Goal: Transaction & Acquisition: Purchase product/service

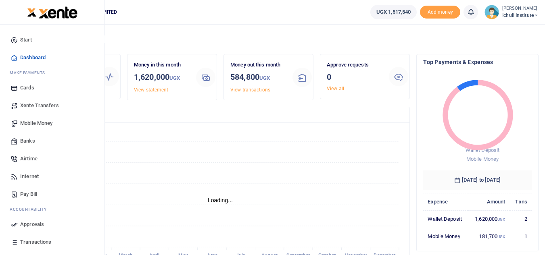
scroll to position [6, 6]
click at [45, 123] on span "Mobile Money" at bounding box center [36, 123] width 32 height 8
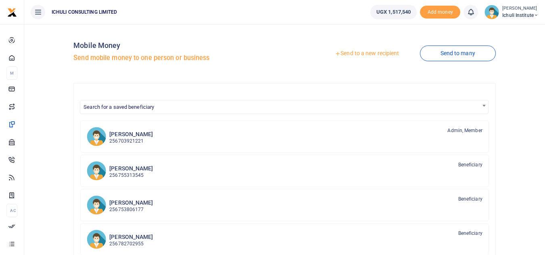
click at [377, 53] on link "Send to a new recipient" at bounding box center [366, 53] width 105 height 15
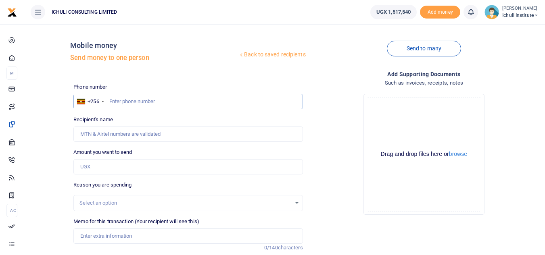
click at [215, 101] on input "text" at bounding box center [187, 101] width 229 height 15
type input "707734926"
type input "Violet Awino"
type input "707734926"
click at [191, 167] on input "Amount you want to send" at bounding box center [187, 166] width 229 height 15
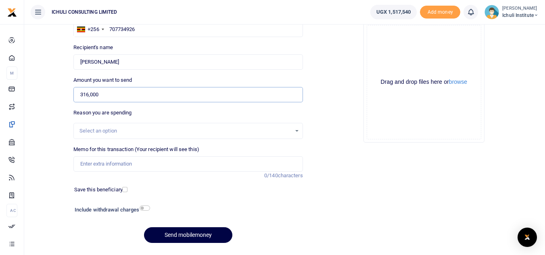
scroll to position [78, 0]
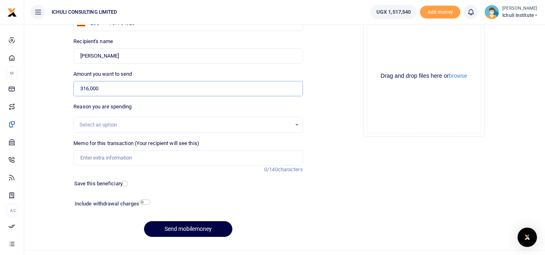
type input "316,000"
click at [223, 129] on div "Select an option" at bounding box center [187, 125] width 229 height 16
click at [288, 125] on div "Select an option" at bounding box center [184, 125] width 211 height 8
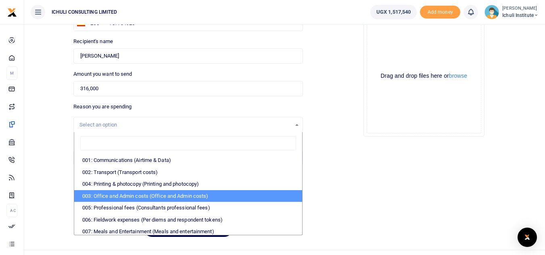
click at [262, 196] on li "003: Office and Admin costs (Office and Admin costs)" at bounding box center [187, 196] width 227 height 12
select select "64"
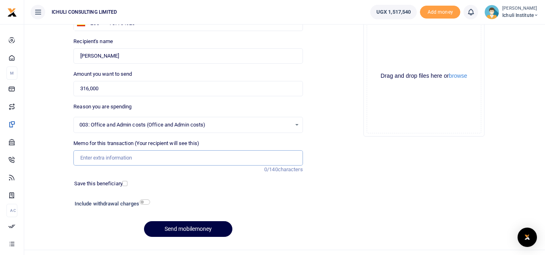
click at [169, 161] on input "Memo for this transaction (Your recipient will see this)" at bounding box center [187, 157] width 229 height 15
type input "Enumerator medical expenses"
click at [196, 229] on button "Send mobilemoney" at bounding box center [188, 229] width 88 height 16
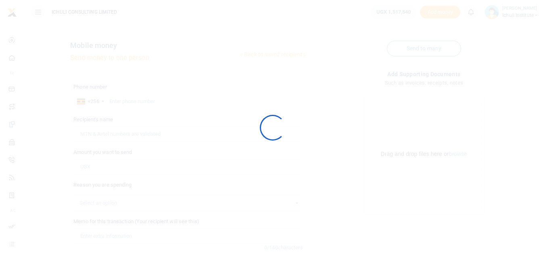
scroll to position [78, 0]
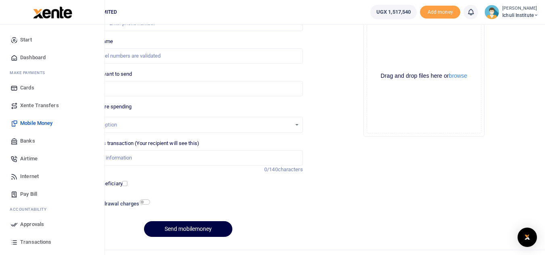
click at [25, 224] on span "Approvals" at bounding box center [32, 225] width 24 height 8
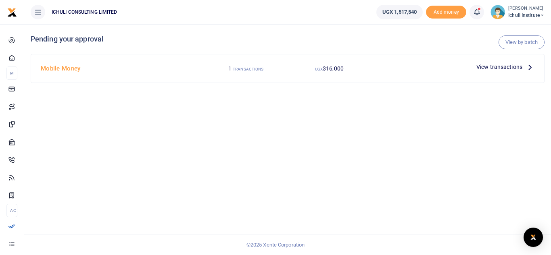
click at [531, 69] on icon at bounding box center [529, 67] width 9 height 9
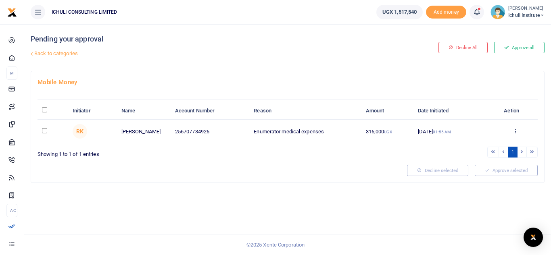
click at [44, 132] on input "checkbox" at bounding box center [44, 130] width 5 height 5
checkbox input "true"
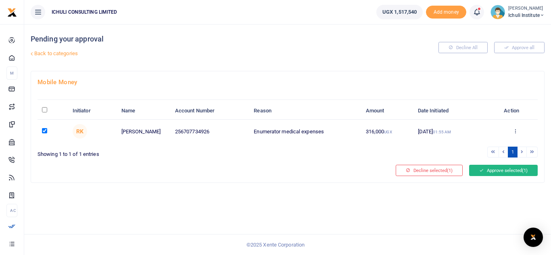
click at [477, 173] on button "Approve selected (1)" at bounding box center [503, 170] width 69 height 11
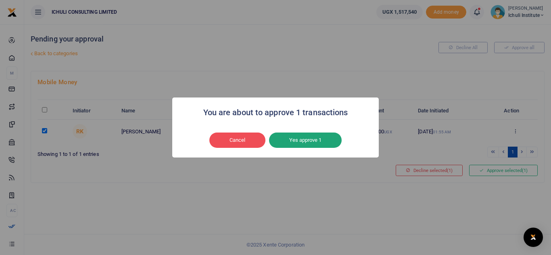
click at [310, 140] on button "Yes approve 1" at bounding box center [305, 140] width 73 height 15
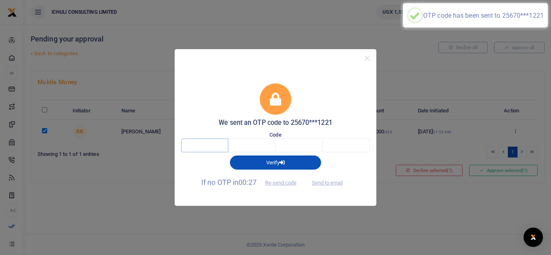
click at [199, 148] on input "text" at bounding box center [204, 146] width 47 height 14
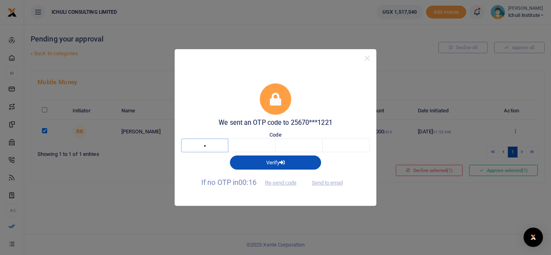
type input "3"
type input "9"
type input "7"
type input "1"
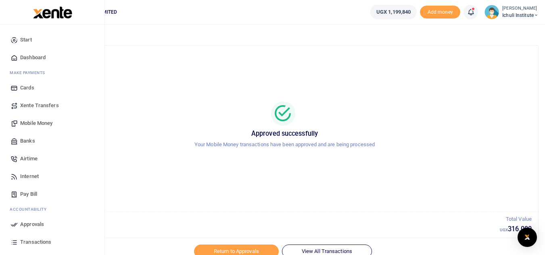
click at [37, 104] on span "Xente Transfers" at bounding box center [39, 106] width 39 height 8
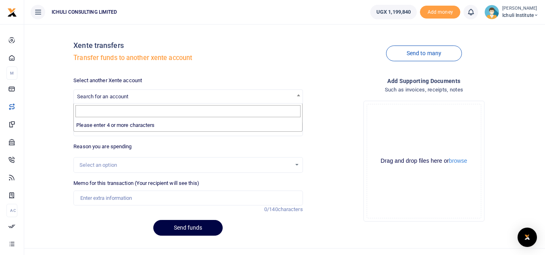
click at [274, 95] on span "Search for an account" at bounding box center [188, 96] width 228 height 13
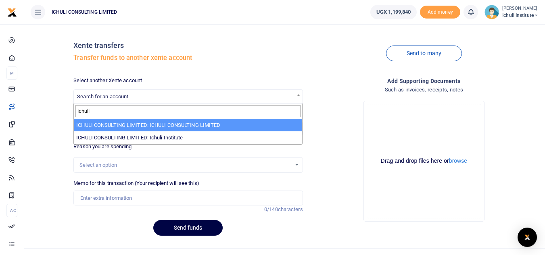
type input "ichuli"
select select "3403"
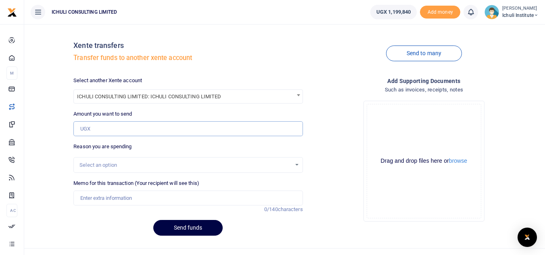
click at [134, 129] on input "Amount you want to send" at bounding box center [187, 128] width 229 height 15
type input "500,000"
click at [105, 166] on div "Select an option" at bounding box center [184, 165] width 211 height 8
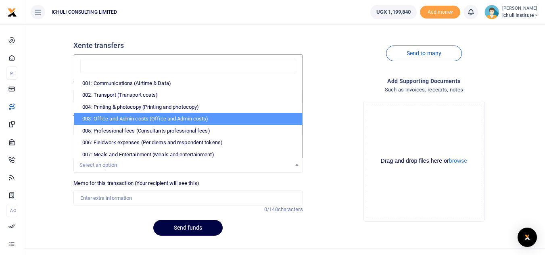
click at [205, 115] on li "003: Office and Admin costs (Office and Admin costs)" at bounding box center [187, 119] width 227 height 12
select select "64"
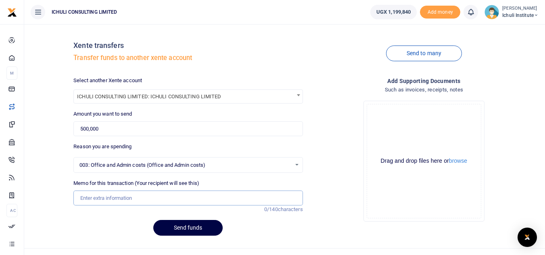
click at [114, 198] on input "Memo for this transaction (Your recipient will see this)" at bounding box center [187, 198] width 229 height 15
type input "Advance to Consulting"
click at [196, 228] on button "Send funds" at bounding box center [187, 228] width 69 height 16
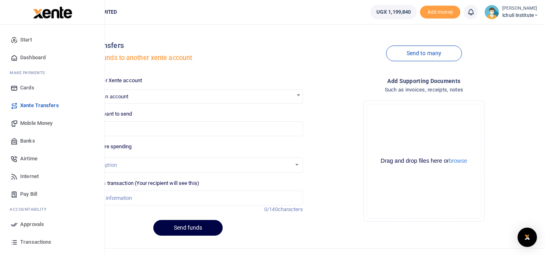
click at [27, 225] on span "Approvals" at bounding box center [32, 225] width 24 height 8
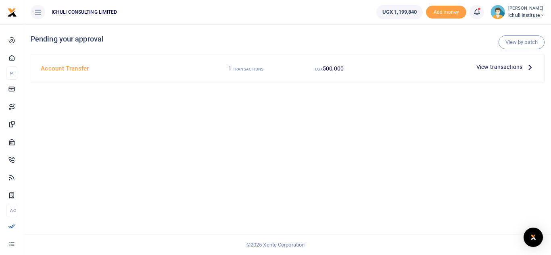
click at [527, 68] on icon at bounding box center [529, 67] width 9 height 9
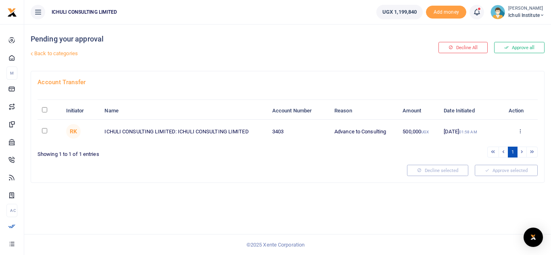
click at [44, 108] on input "\a \a : activate to sort column descending" at bounding box center [44, 109] width 5 height 5
checkbox input "true"
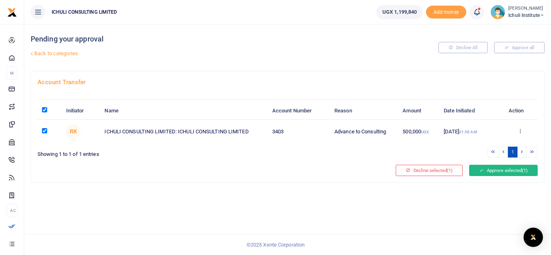
click at [505, 172] on button "Approve selected (1)" at bounding box center [503, 170] width 69 height 11
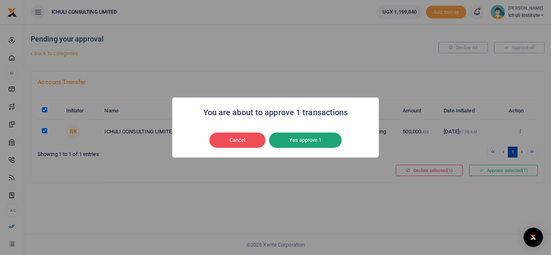
click at [322, 142] on button "Yes approve 1" at bounding box center [305, 140] width 73 height 15
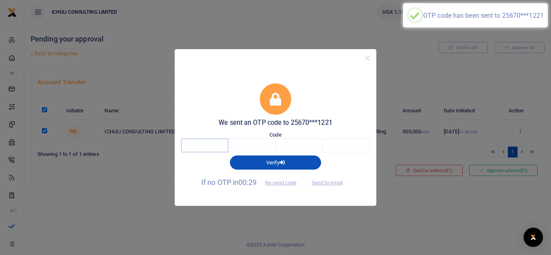
click at [213, 145] on input "text" at bounding box center [204, 146] width 47 height 14
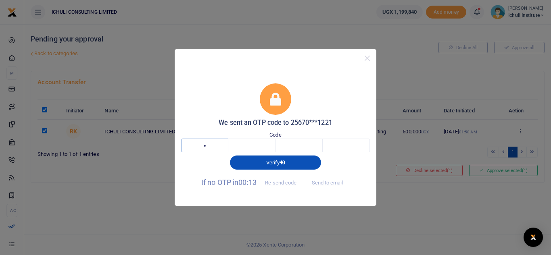
type input "5"
type input "1"
type input "4"
type input "2"
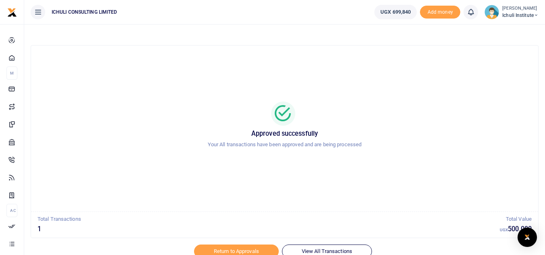
click at [513, 12] on span "Ichuli Institute" at bounding box center [520, 15] width 36 height 7
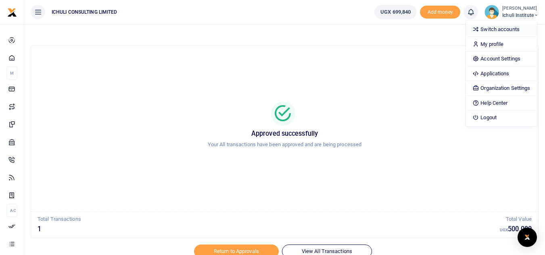
click at [499, 28] on link "Switch accounts" at bounding box center [501, 29] width 71 height 11
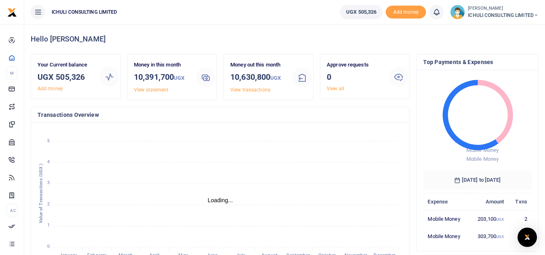
scroll to position [6, 6]
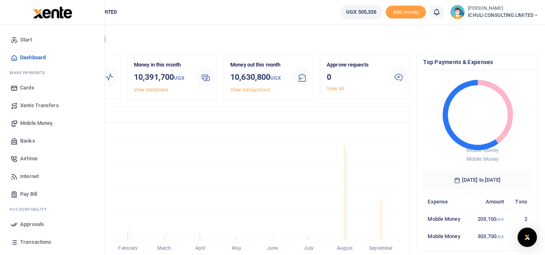
click at [43, 123] on span "Mobile Money" at bounding box center [36, 123] width 32 height 8
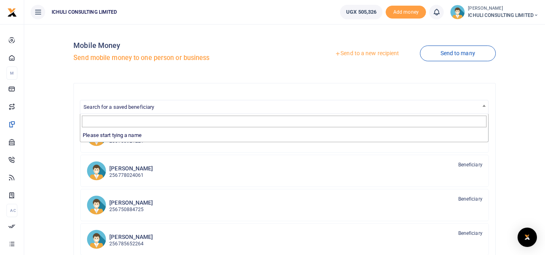
click at [200, 107] on span "Search for a saved beneficiary" at bounding box center [284, 106] width 408 height 13
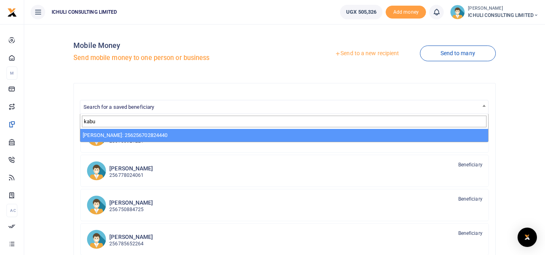
type input "kabu"
select select "2153"
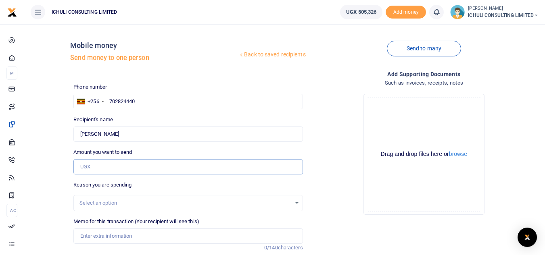
click at [125, 167] on input "Amount you want to send" at bounding box center [187, 166] width 229 height 15
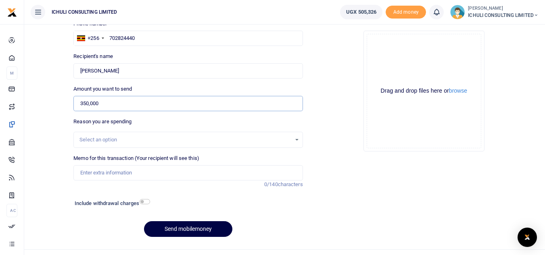
scroll to position [69, 0]
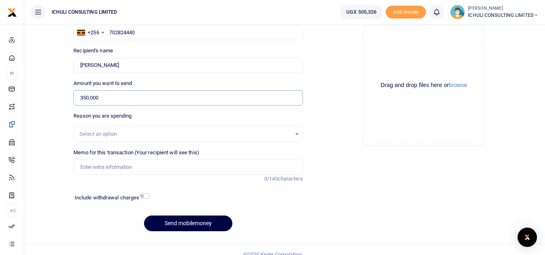
type input "350,000"
click at [254, 135] on div "Select an option" at bounding box center [184, 134] width 211 height 8
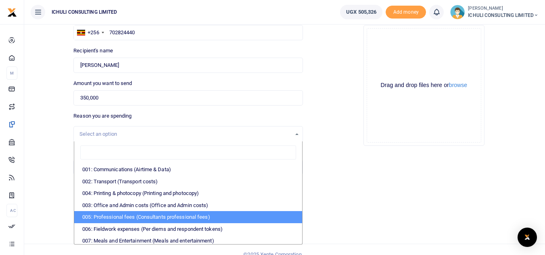
click at [165, 220] on li "005: Professional fees (Consultants professional fees)" at bounding box center [187, 217] width 227 height 12
select select "65"
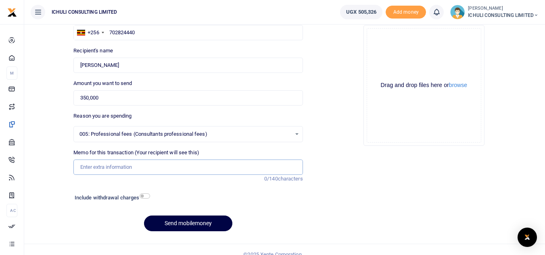
click at [158, 170] on input "Memo for this transaction (Your recipient will see this)" at bounding box center [187, 167] width 229 height 15
type input "Isaac Kabuye arrears"
click at [197, 221] on button "Send mobilemoney" at bounding box center [188, 224] width 88 height 16
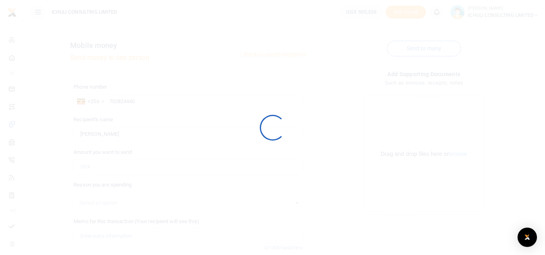
scroll to position [69, 0]
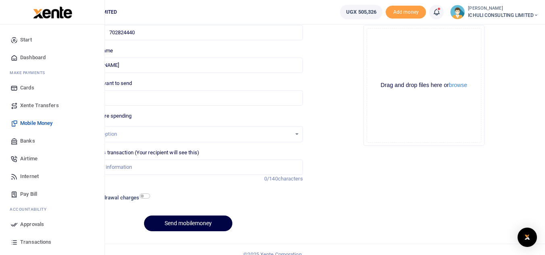
click at [31, 225] on span "Approvals" at bounding box center [32, 225] width 24 height 8
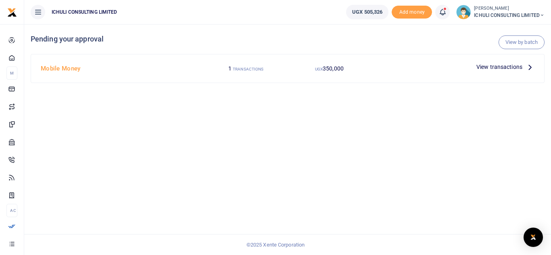
click at [528, 67] on icon at bounding box center [529, 67] width 9 height 9
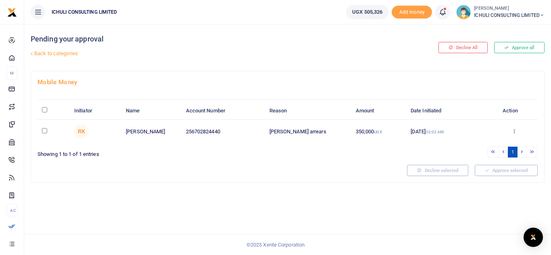
click at [44, 111] on input "\a \a : activate to sort column descending" at bounding box center [44, 109] width 5 height 5
checkbox input "true"
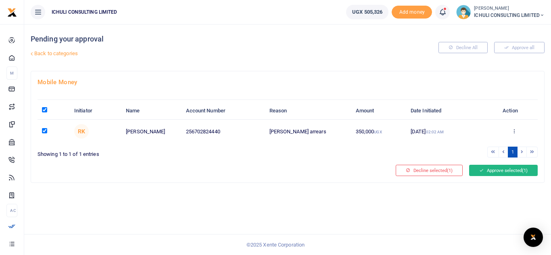
click at [507, 171] on button "Approve selected (1)" at bounding box center [503, 170] width 69 height 11
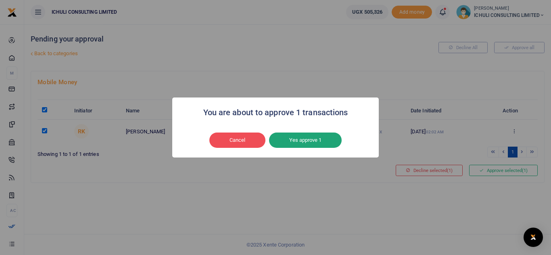
click at [298, 144] on button "Yes approve 1" at bounding box center [305, 140] width 73 height 15
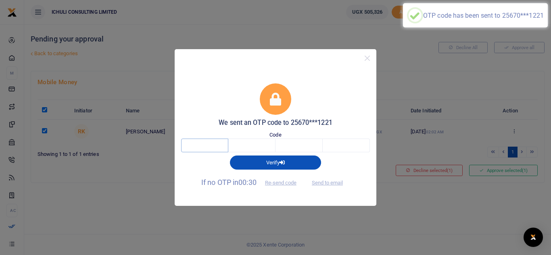
click at [201, 146] on input "text" at bounding box center [204, 146] width 47 height 14
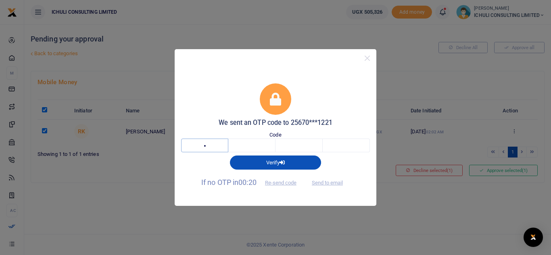
type input "9"
type input "5"
type input "3"
type input "7"
